Goal: Transaction & Acquisition: Subscribe to service/newsletter

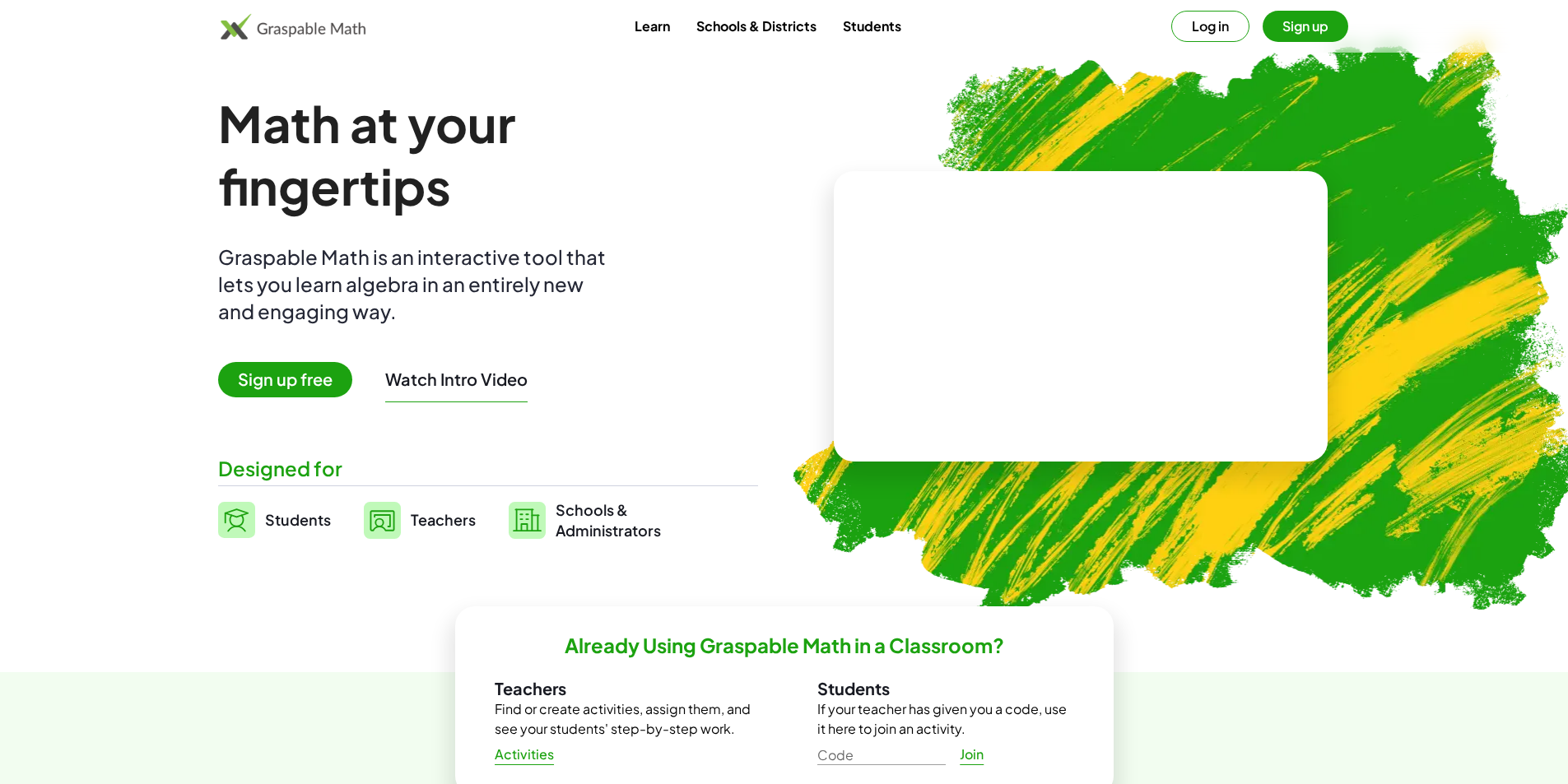
click at [863, 23] on link "Students" at bounding box center [872, 25] width 85 height 31
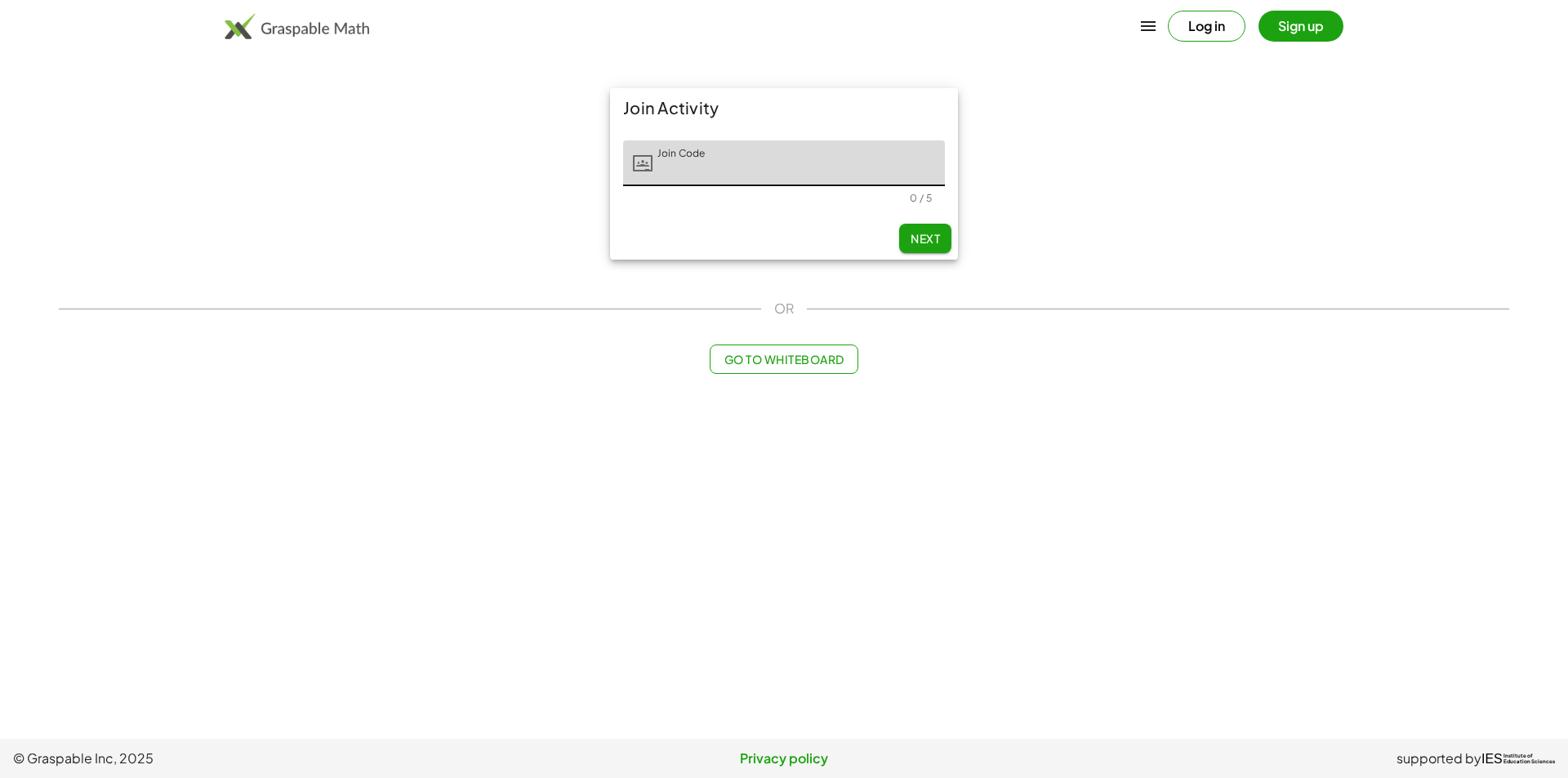
click at [912, 241] on span "Next" at bounding box center [925, 239] width 30 height 15
click at [776, 166] on input "Join Code" at bounding box center [799, 163] width 293 height 45
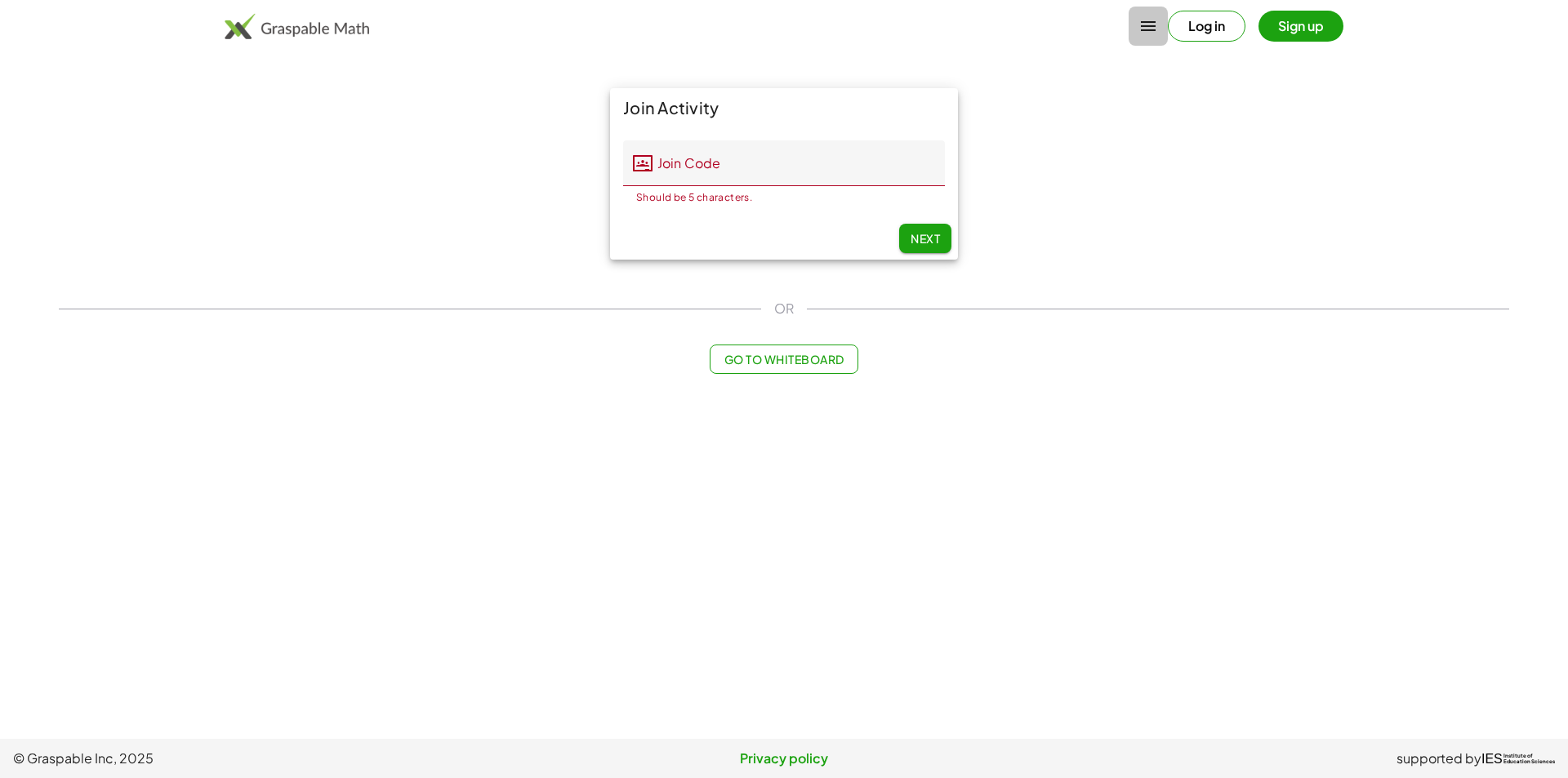
click at [1148, 21] on icon "button" at bounding box center [1148, 26] width 19 height 19
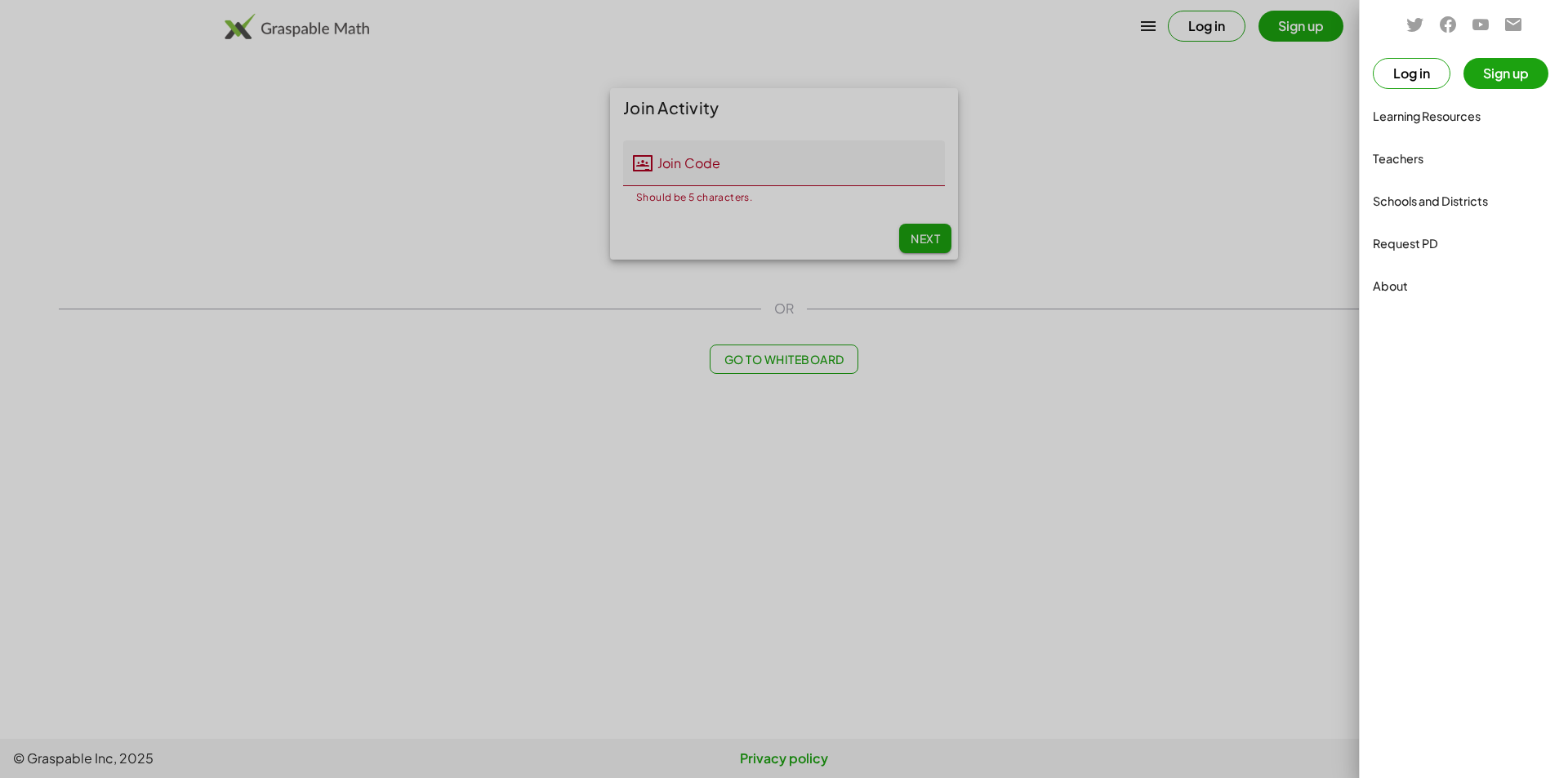
click at [1147, 21] on div at bounding box center [784, 389] width 1568 height 778
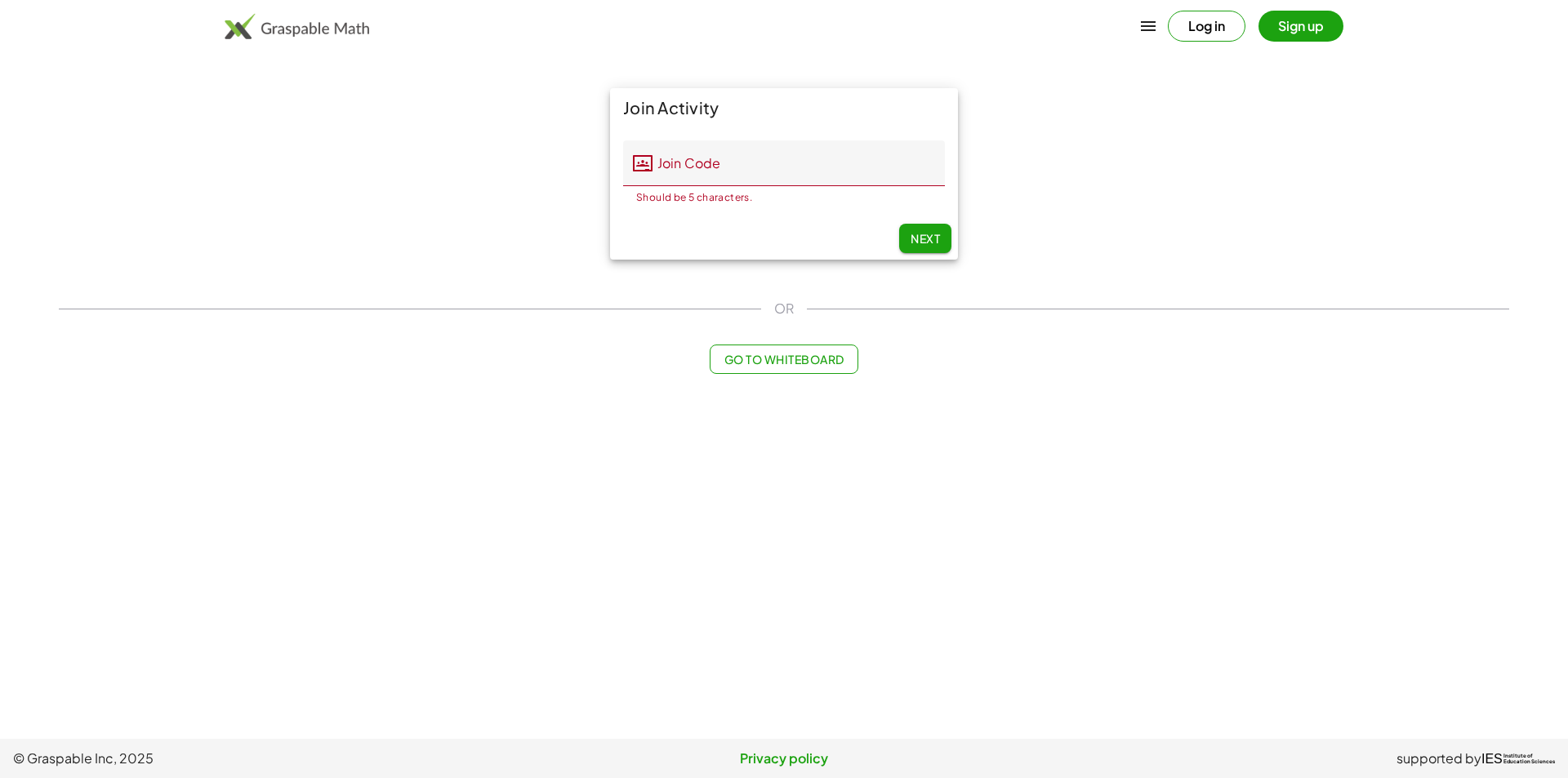
click at [330, 38] on img at bounding box center [297, 26] width 144 height 26
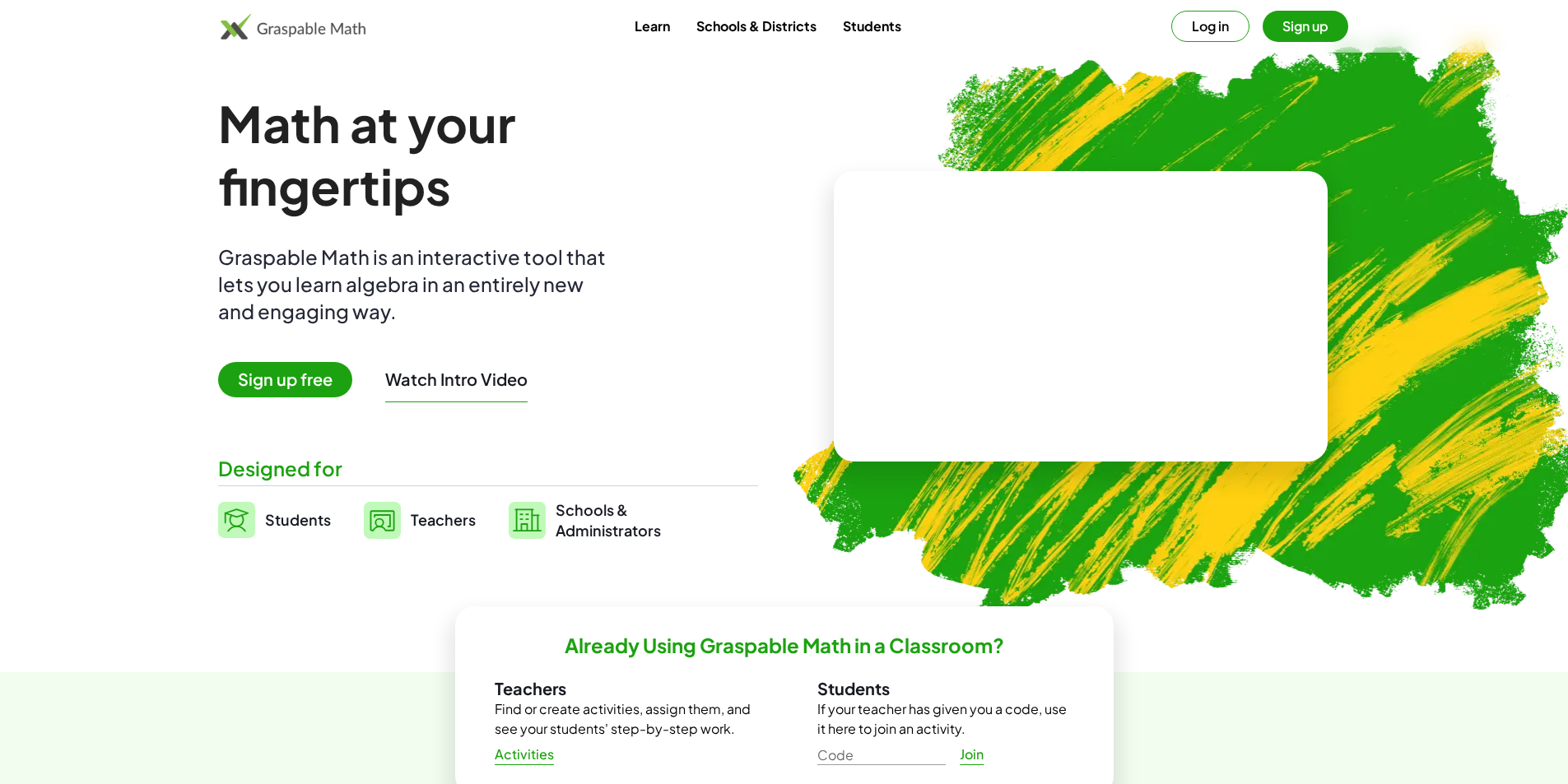
click at [284, 519] on span "Students" at bounding box center [298, 520] width 66 height 19
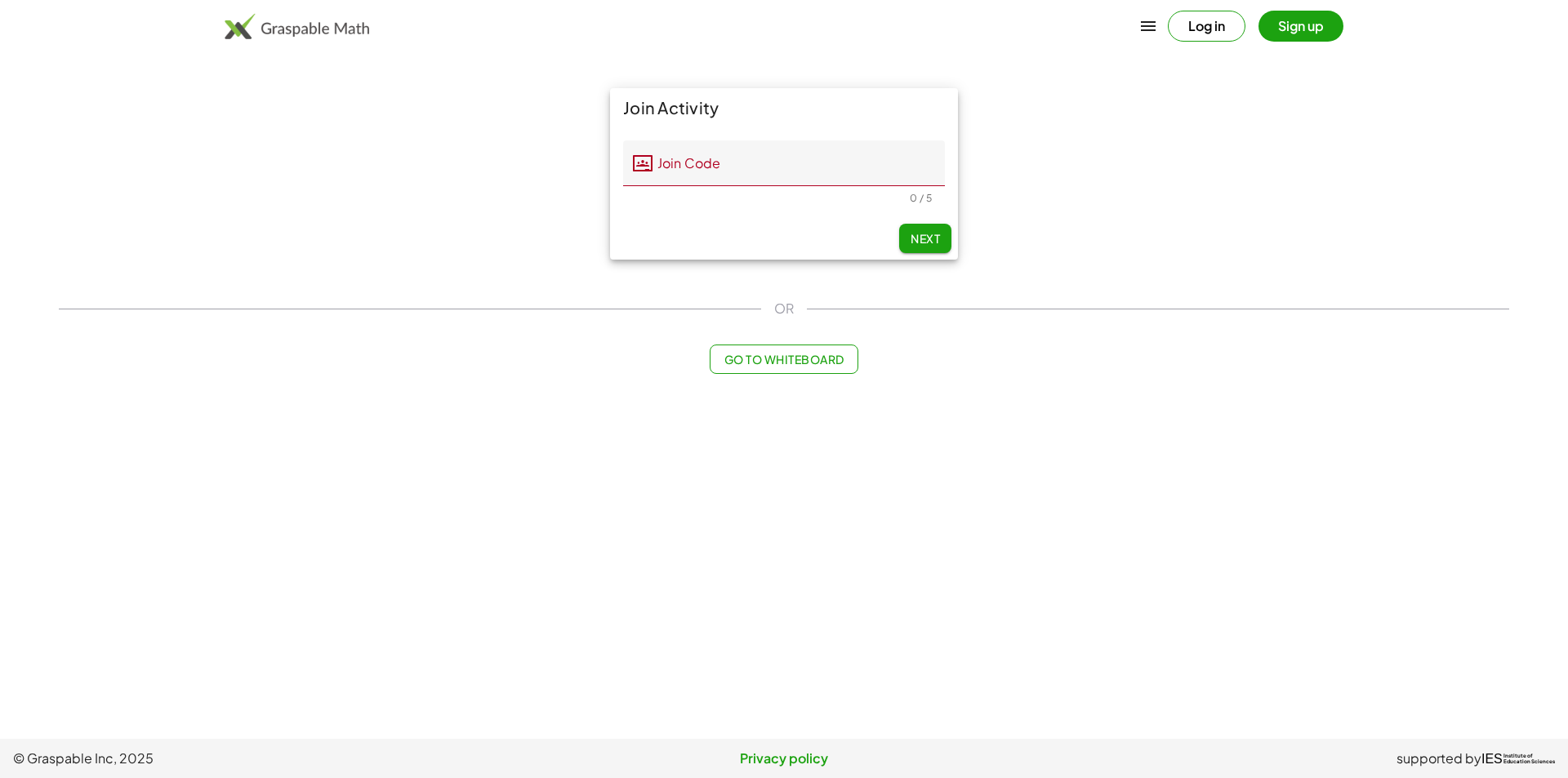
click at [258, 26] on img at bounding box center [297, 26] width 144 height 26
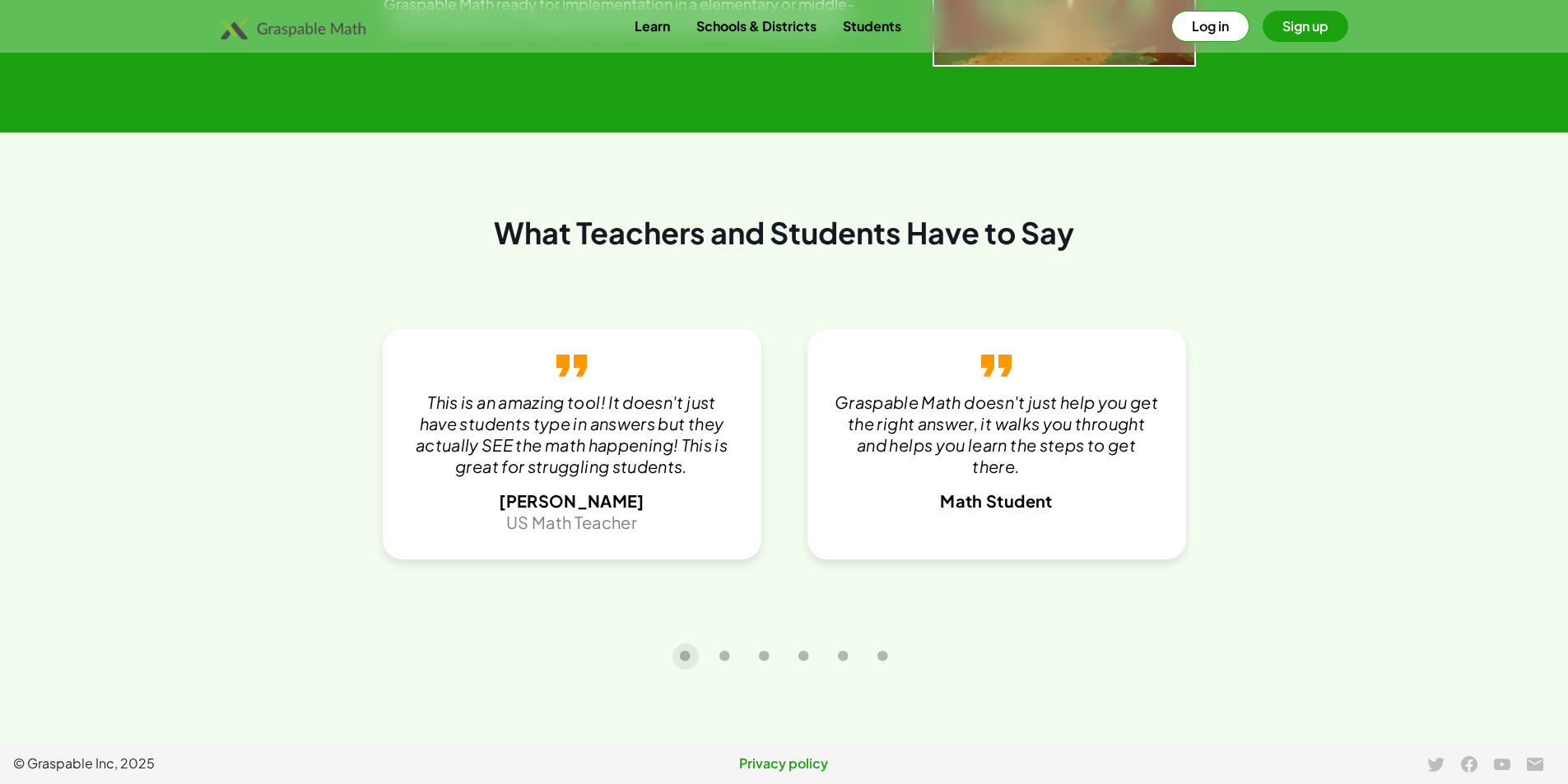
scroll to position [3504, 0]
click at [728, 659] on icon "Carousel slide 2 of 6" at bounding box center [724, 656] width 12 height 12
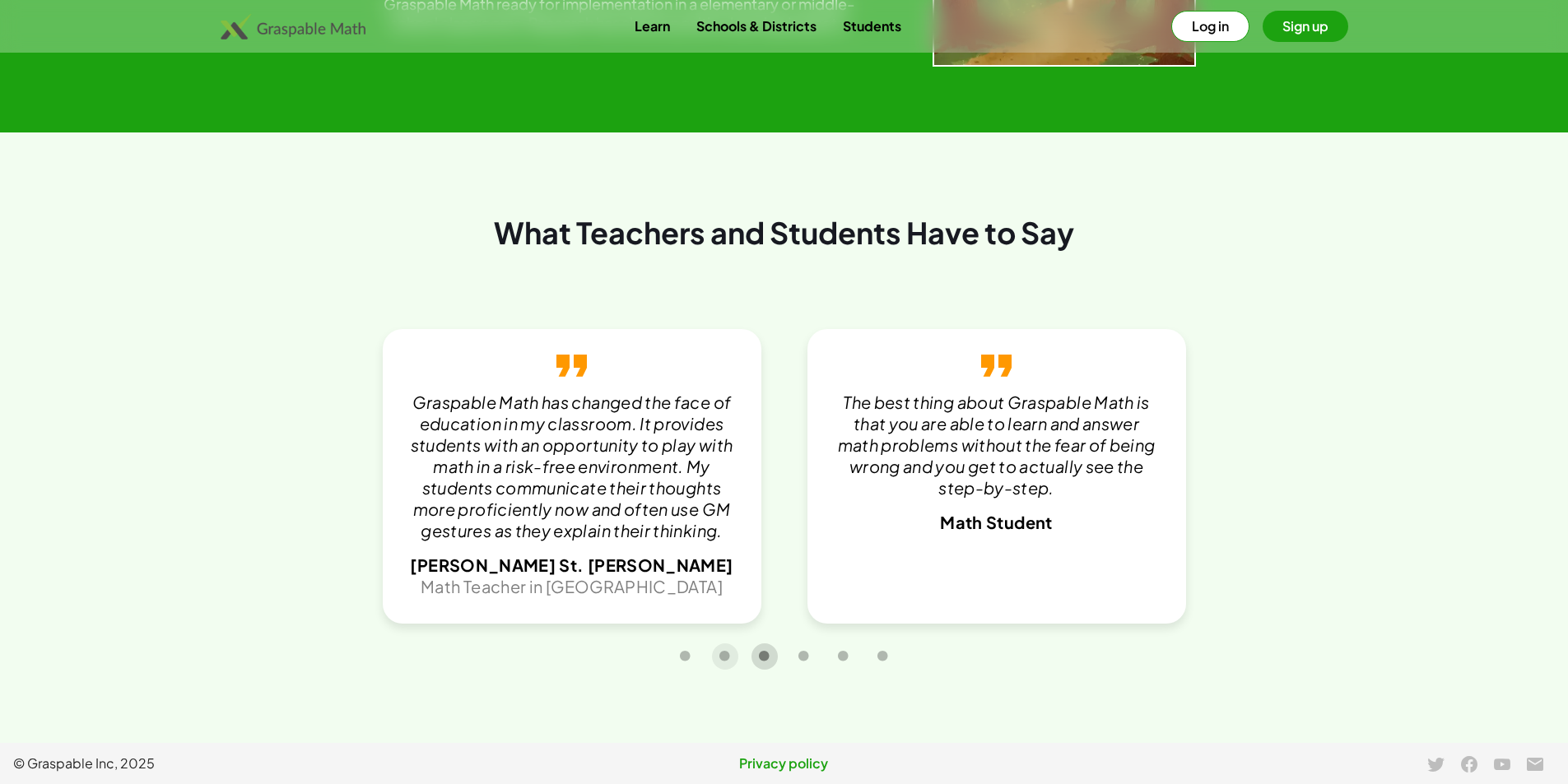
click at [768, 660] on icon "Carousel slide 3 of 6" at bounding box center [763, 656] width 12 height 12
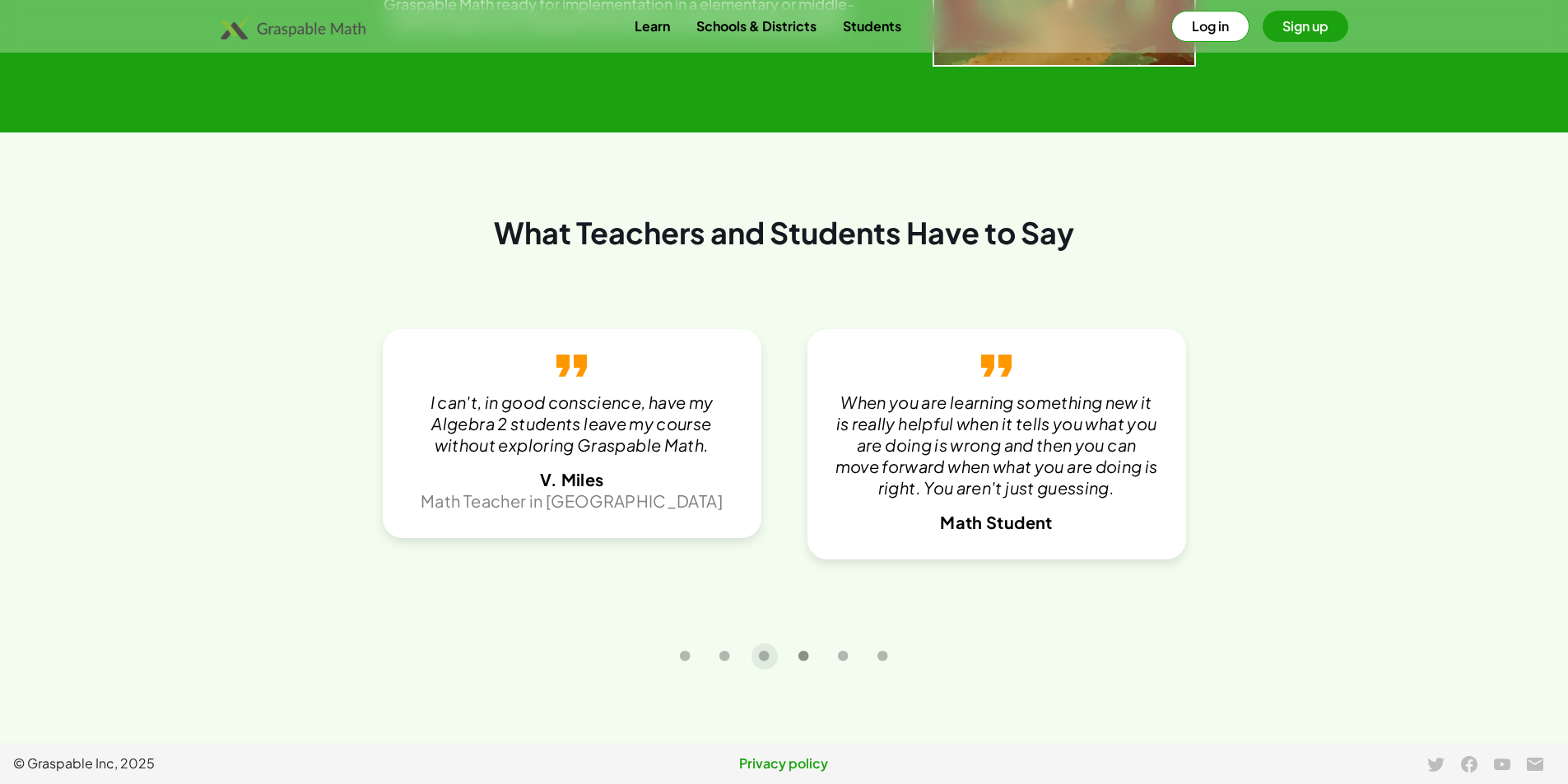
click at [791, 657] on button "Carousel slide 4 of 6" at bounding box center [804, 657] width 26 height 26
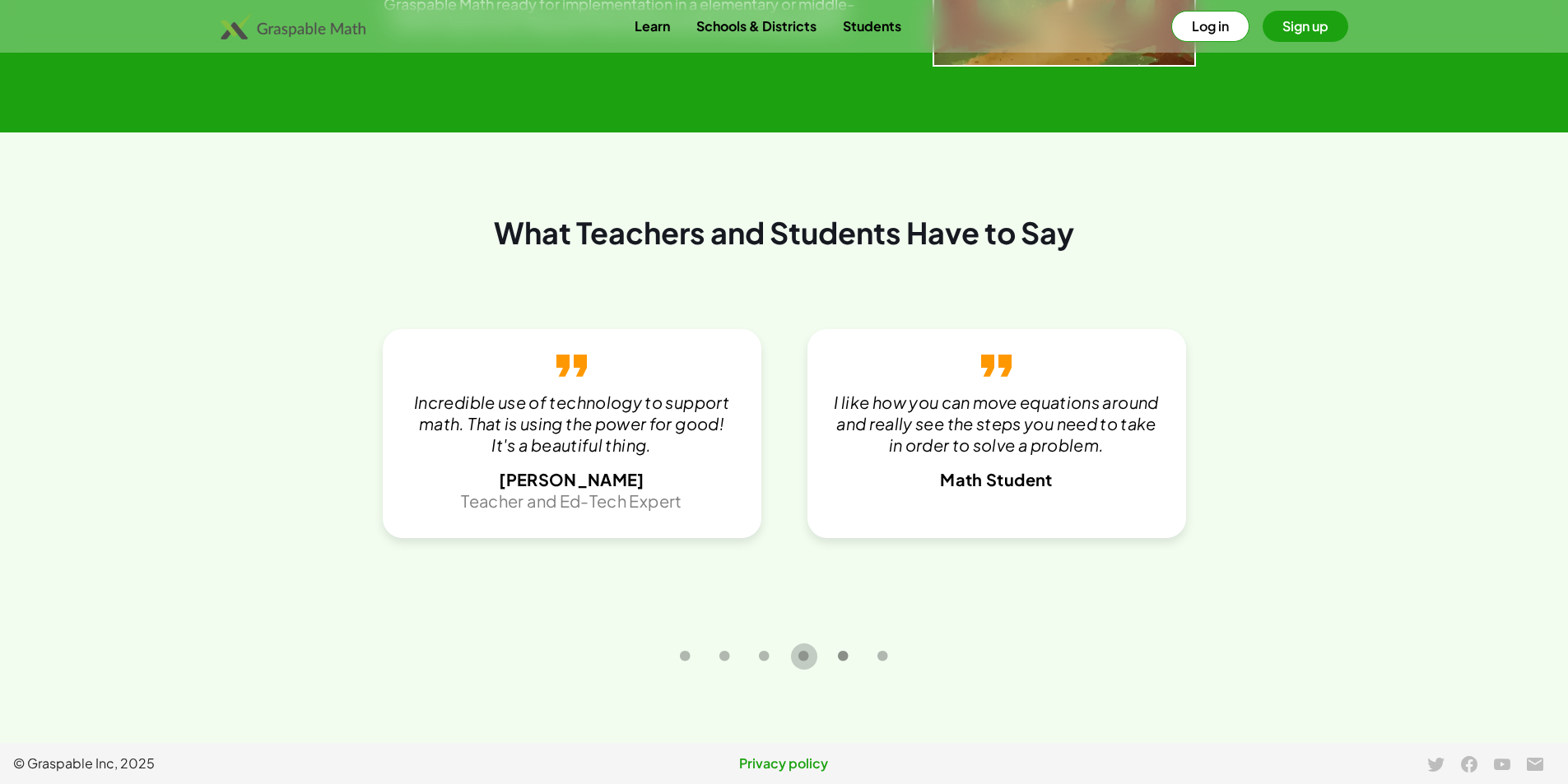
click at [851, 661] on button "Carousel slide 5 of 6" at bounding box center [844, 657] width 26 height 26
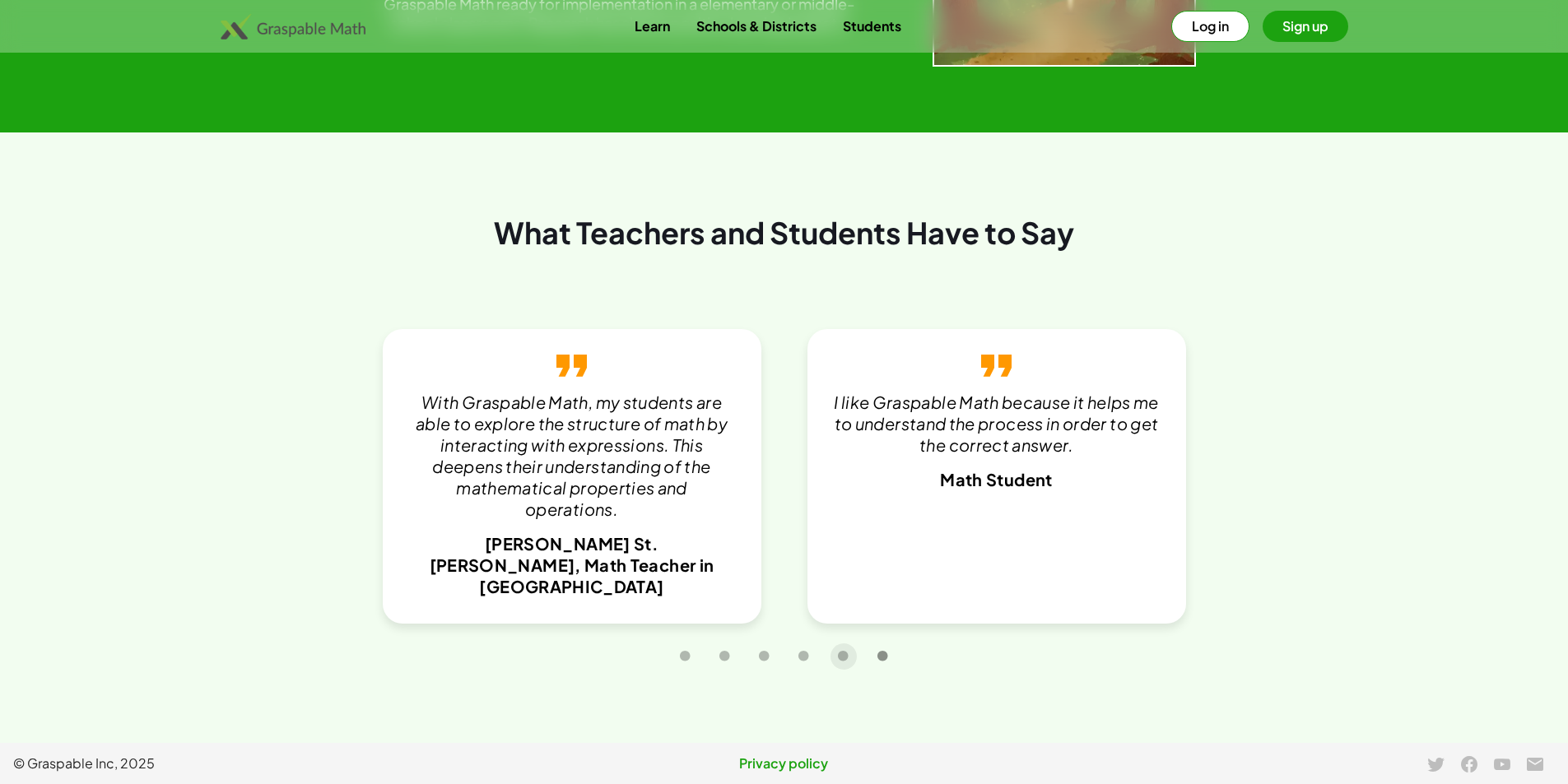
click at [888, 656] on icon "Carousel slide 6 of 6" at bounding box center [882, 656] width 12 height 12
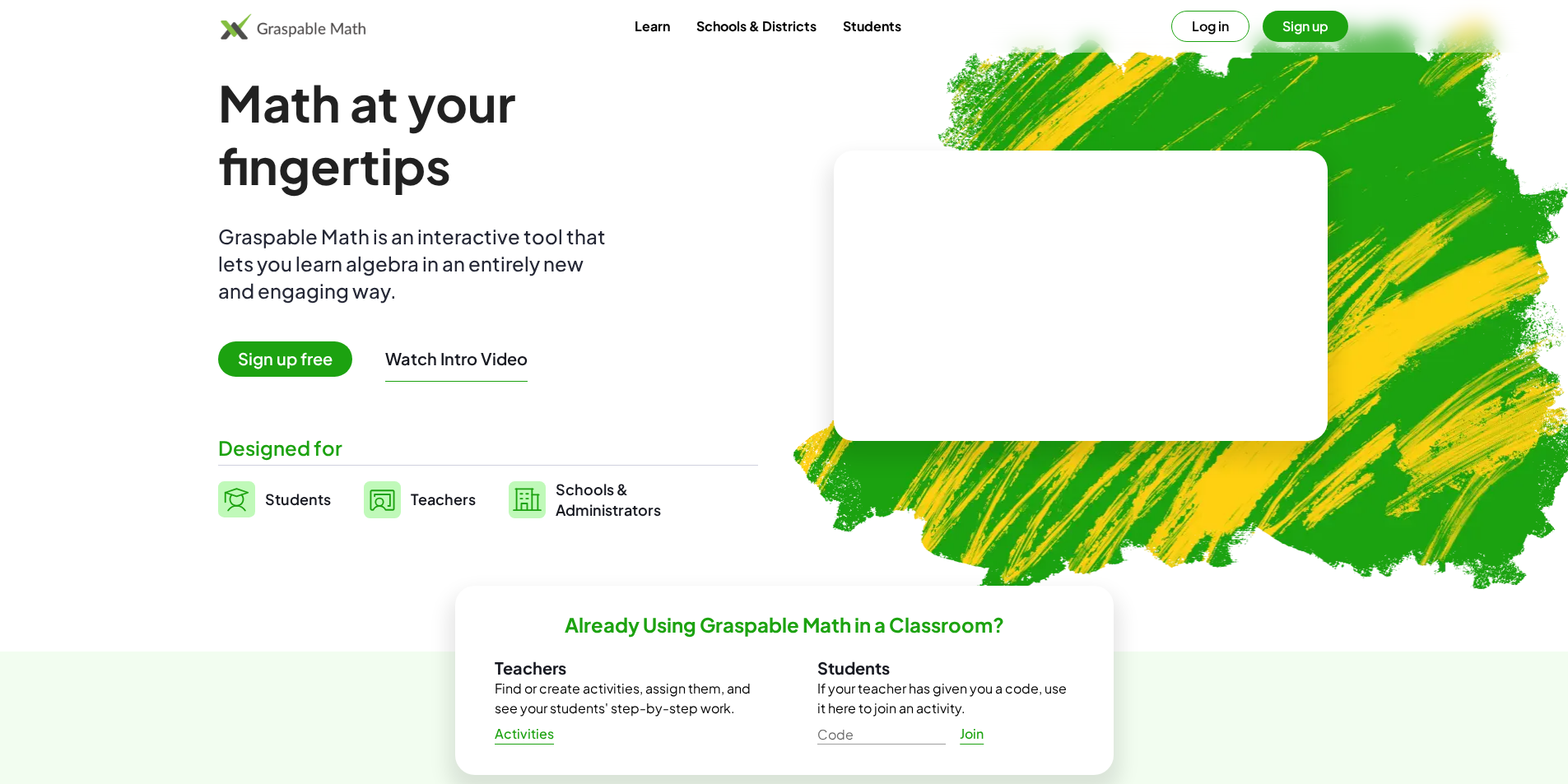
scroll to position [0, 0]
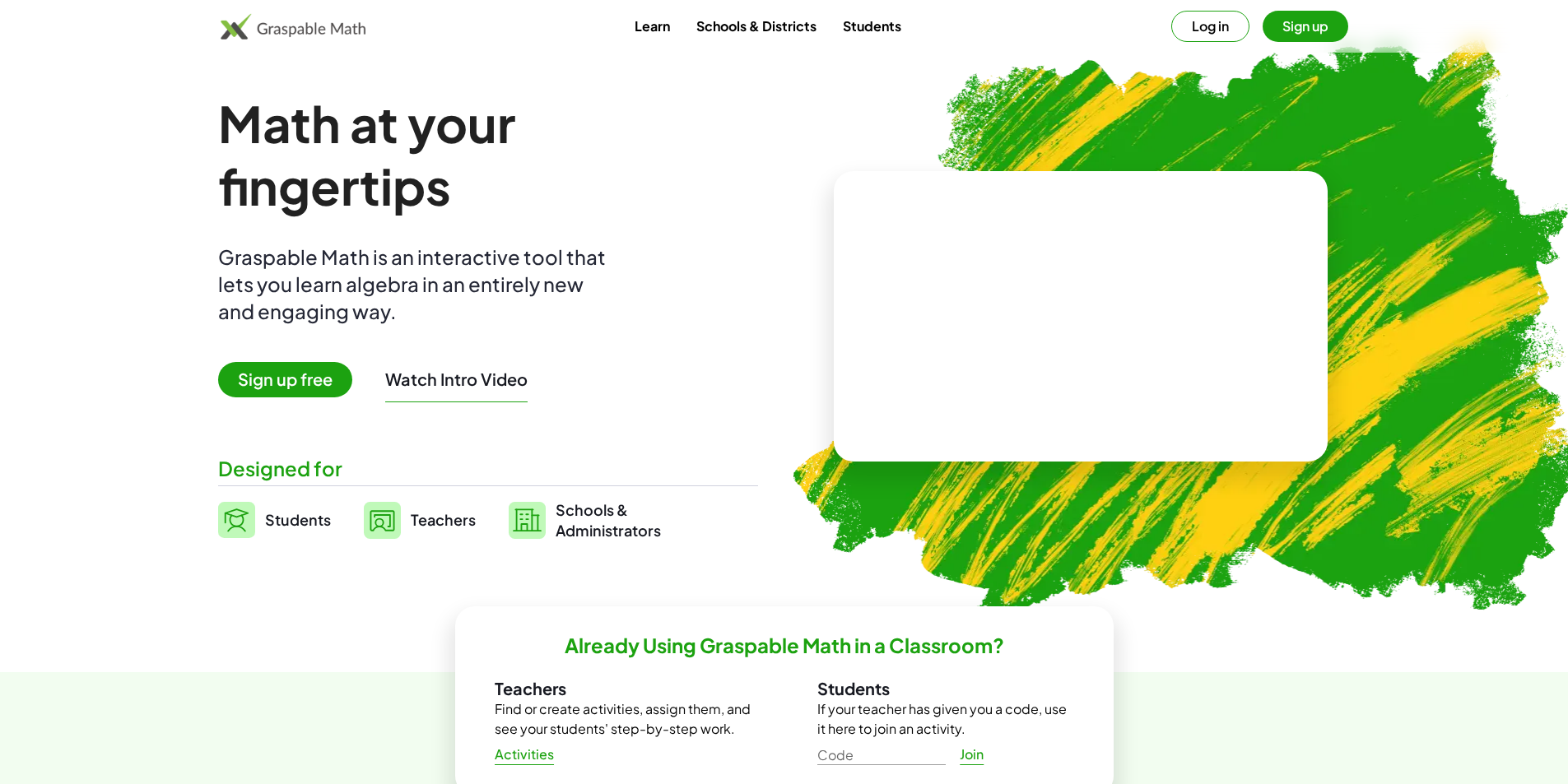
click at [414, 35] on div "Learn Schools & Districts Students Log in Sign up" at bounding box center [784, 26] width 1259 height 32
drag, startPoint x: 382, startPoint y: 33, endPoint x: 262, endPoint y: 29, distance: 120.1
click at [262, 29] on div "Learn Schools & Districts Students Log in Sign up" at bounding box center [784, 26] width 1259 height 32
click at [281, 387] on span "Sign up free" at bounding box center [286, 380] width 134 height 35
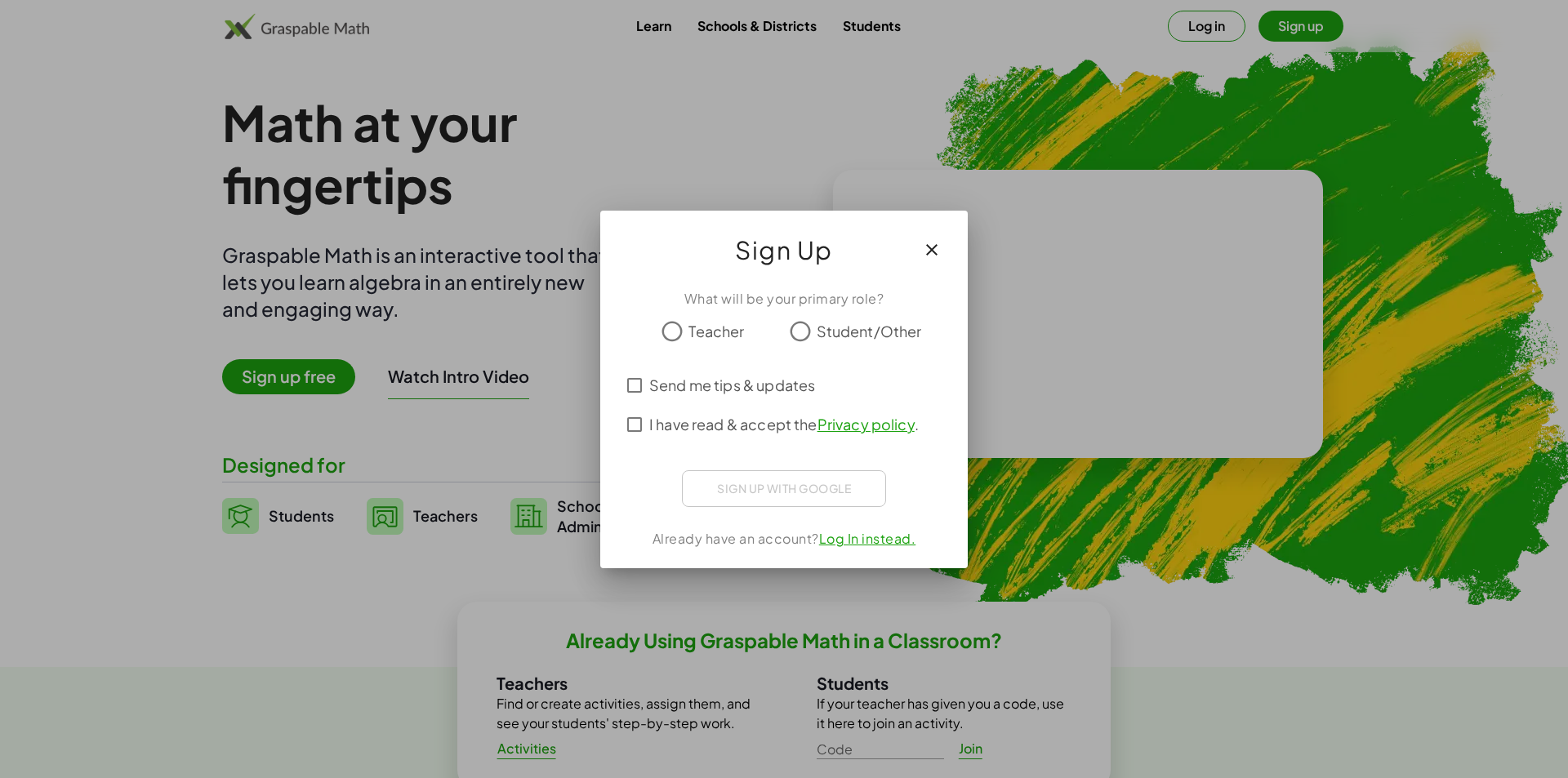
click at [935, 260] on button "button" at bounding box center [932, 250] width 39 height 39
